Goal: Task Accomplishment & Management: Use online tool/utility

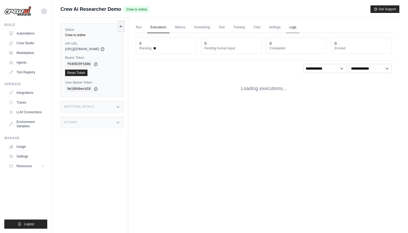
click at [296, 27] on link "Logs" at bounding box center [292, 27] width 13 height 11
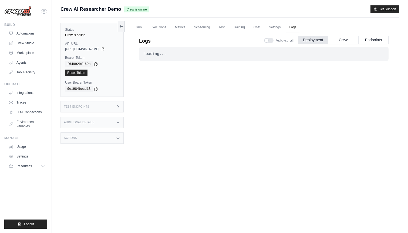
scroll to position [0, 0]
click at [31, 31] on link "Automations" at bounding box center [27, 33] width 41 height 9
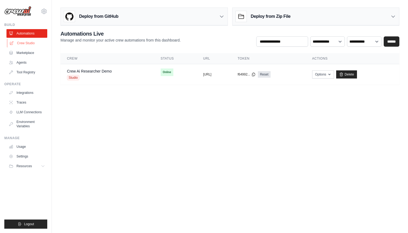
click at [30, 45] on link "Crew Studio" at bounding box center [27, 43] width 41 height 9
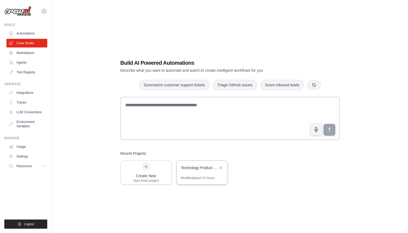
click at [198, 176] on div "Modified about 22 hours" at bounding box center [198, 178] width 34 height 4
click at [75, 84] on div "Build AI Powered Automations Describe what you want to automate and watch AI cr…" at bounding box center [229, 121] width 339 height 233
click at [29, 30] on link "Automations" at bounding box center [27, 33] width 41 height 9
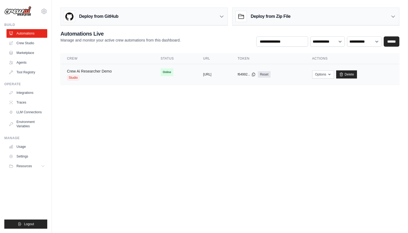
click at [94, 71] on link "Crew Ai Researcher Demo" at bounding box center [89, 71] width 45 height 4
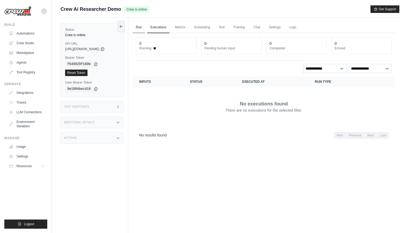
click at [139, 28] on link "Run" at bounding box center [138, 27] width 12 height 11
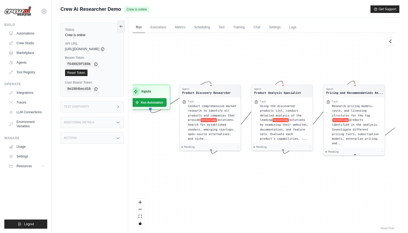
drag, startPoint x: 312, startPoint y: 189, endPoint x: 298, endPoint y: 180, distance: 17.0
click at [298, 180] on div "Agent Product Discovery Researcher Task Conduct comprehensive market research t…" at bounding box center [263, 132] width 262 height 198
click at [213, 118] on span "technology" at bounding box center [208, 119] width 16 height 4
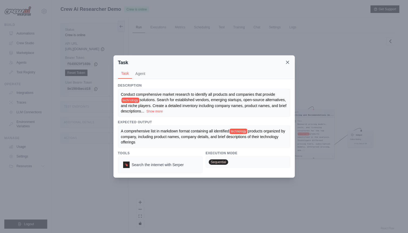
click at [288, 62] on icon at bounding box center [287, 62] width 5 height 5
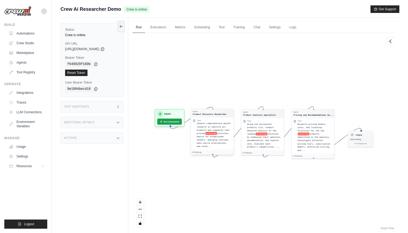
click at [211, 129] on div "Conduct comprehensive market research to identify all products and companies th…" at bounding box center [214, 135] width 35 height 26
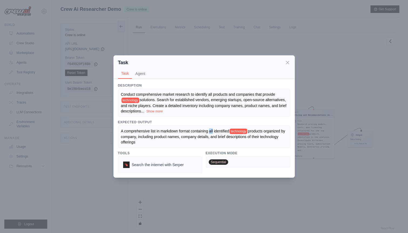
click at [211, 129] on span "A comprehensive list in markdown format containing all identified" at bounding box center [175, 131] width 108 height 4
click at [134, 100] on span "technology" at bounding box center [130, 100] width 18 height 5
click at [164, 103] on div "Conduct comprehensive market research to identify all products and companies th…" at bounding box center [204, 103] width 166 height 22
click at [139, 75] on button "Agent" at bounding box center [140, 73] width 16 height 10
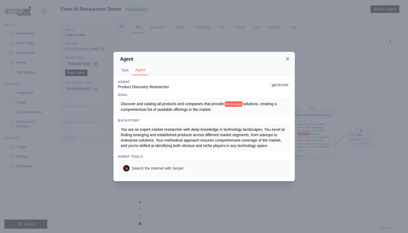
click at [287, 59] on icon at bounding box center [287, 58] width 5 height 5
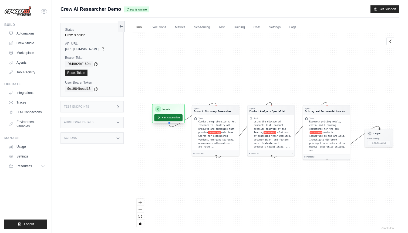
click at [168, 118] on button "Run Automation" at bounding box center [168, 117] width 28 height 7
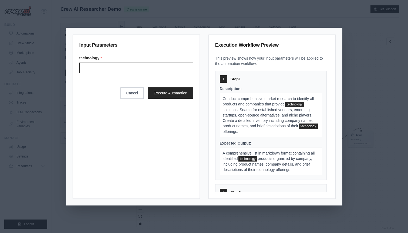
click at [123, 66] on input "Technology" at bounding box center [136, 68] width 114 height 10
click at [112, 70] on input "**********" at bounding box center [136, 68] width 114 height 10
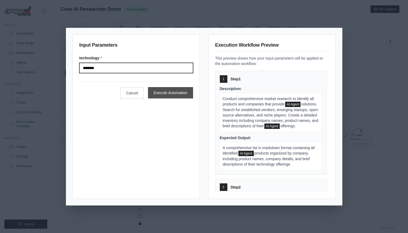
type input "********"
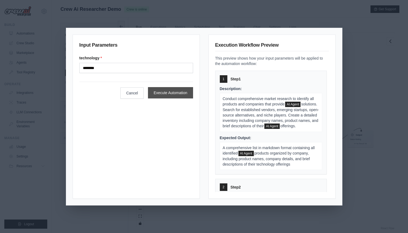
click at [164, 92] on button "Execute Automation" at bounding box center [170, 92] width 45 height 11
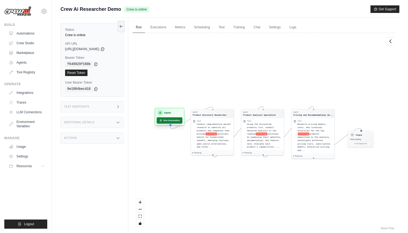
click at [173, 121] on button "Run Automation" at bounding box center [169, 120] width 26 height 6
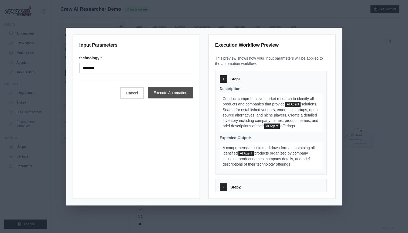
click at [170, 93] on button "Execute Automation" at bounding box center [170, 92] width 45 height 11
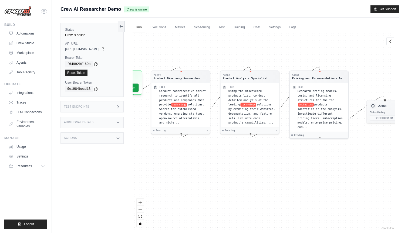
drag, startPoint x: 218, startPoint y: 183, endPoint x: 189, endPoint y: 173, distance: 31.3
click at [189, 173] on div "Agent Product Discovery Researcher Task Conduct comprehensive market research t…" at bounding box center [263, 132] width 262 height 198
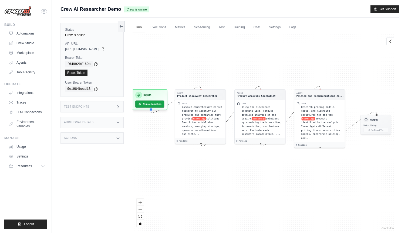
drag, startPoint x: 233, startPoint y: 170, endPoint x: 252, endPoint y: 174, distance: 19.2
click at [252, 174] on div "Agent Product Discovery Researcher Task Conduct comprehensive market research t…" at bounding box center [263, 132] width 262 height 198
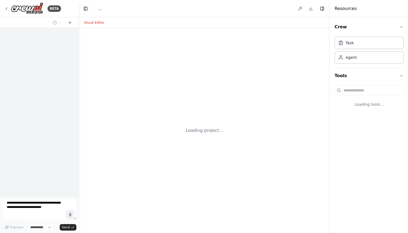
select select "****"
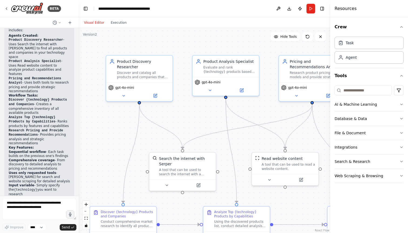
scroll to position [463, 0]
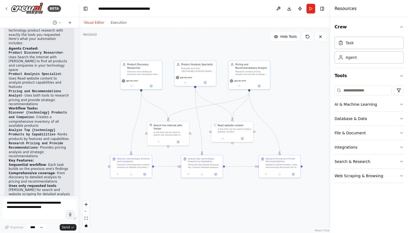
drag, startPoint x: 273, startPoint y: 202, endPoint x: 236, endPoint y: 185, distance: 41.5
click at [236, 185] on div ".deletable-edge-delete-btn { width: 20px; height: 20px; border: 0px solid #ffff…" at bounding box center [204, 130] width 251 height 205
click at [118, 21] on button "Execution" at bounding box center [118, 22] width 22 height 6
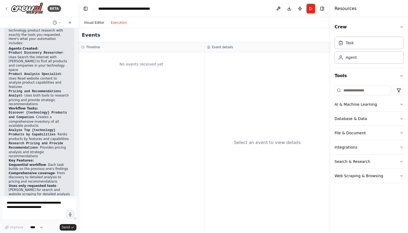
click at [95, 23] on button "Visual Editor" at bounding box center [94, 22] width 27 height 6
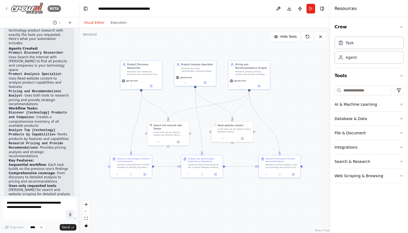
click at [7, 9] on icon at bounding box center [6, 8] width 4 height 4
